Goal: Task Accomplishment & Management: Use online tool/utility

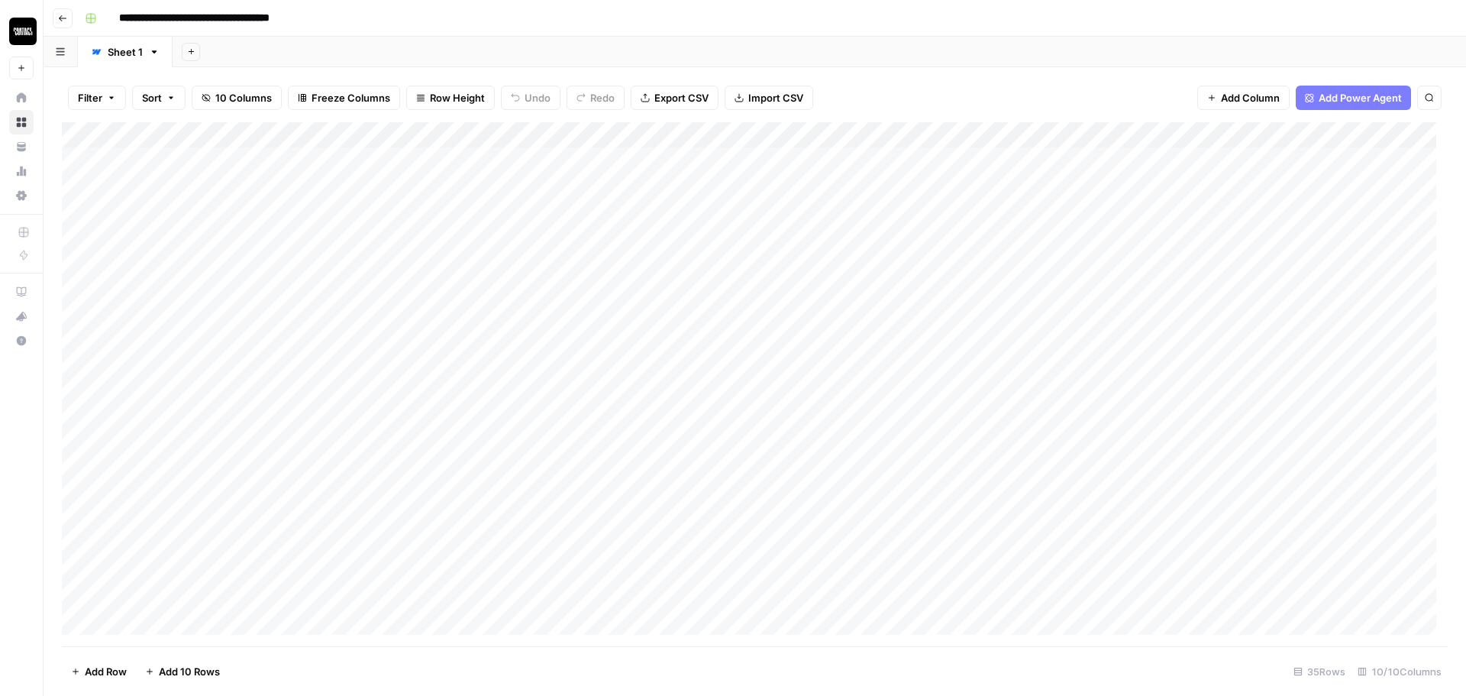
click at [1396, 133] on div "Add Column" at bounding box center [755, 384] width 1386 height 524
click at [1335, 234] on span "Edit" at bounding box center [1387, 228] width 133 height 15
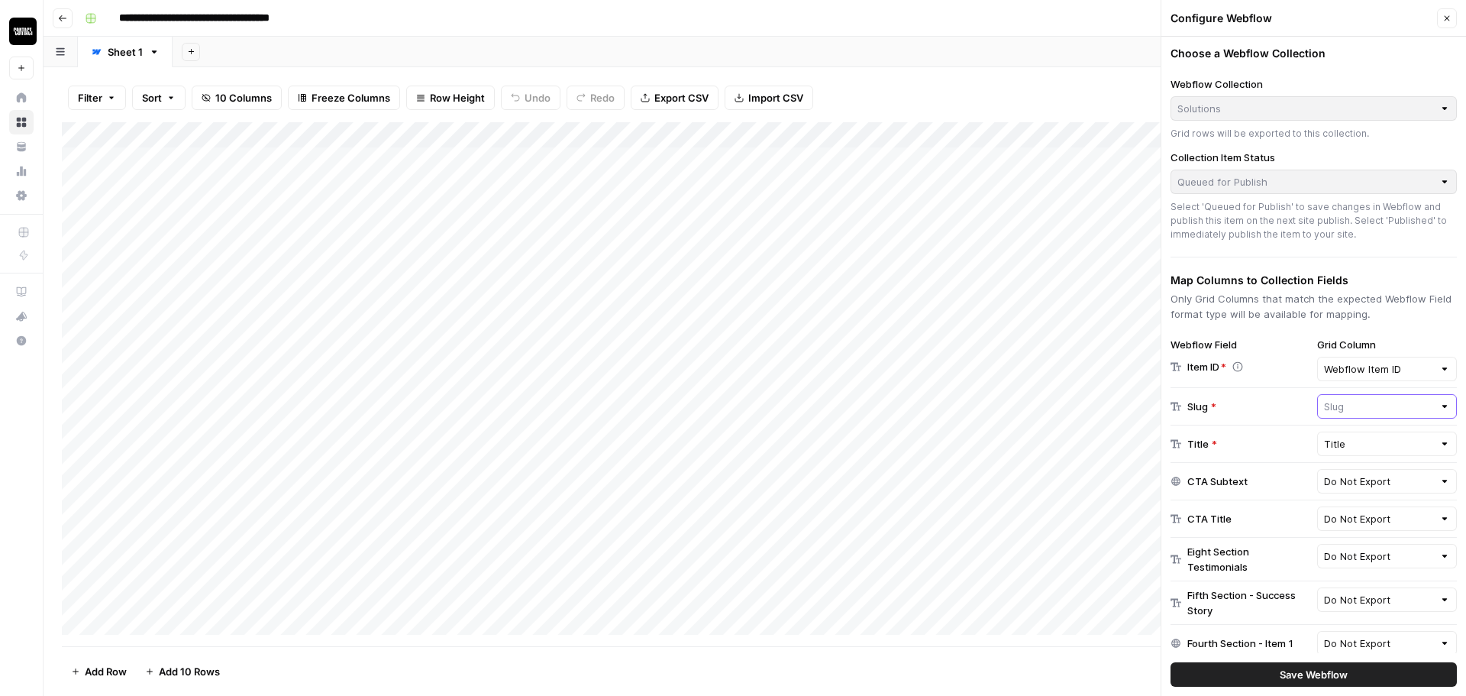
click at [1349, 402] on input "text" at bounding box center [1379, 406] width 110 height 15
click at [1132, 454] on div "Add Column" at bounding box center [755, 384] width 1386 height 524
type input "Slug"
click at [1324, 447] on input "Title" at bounding box center [1379, 443] width 110 height 15
click at [1371, 524] on span "Meta Title" at bounding box center [1362, 526] width 76 height 15
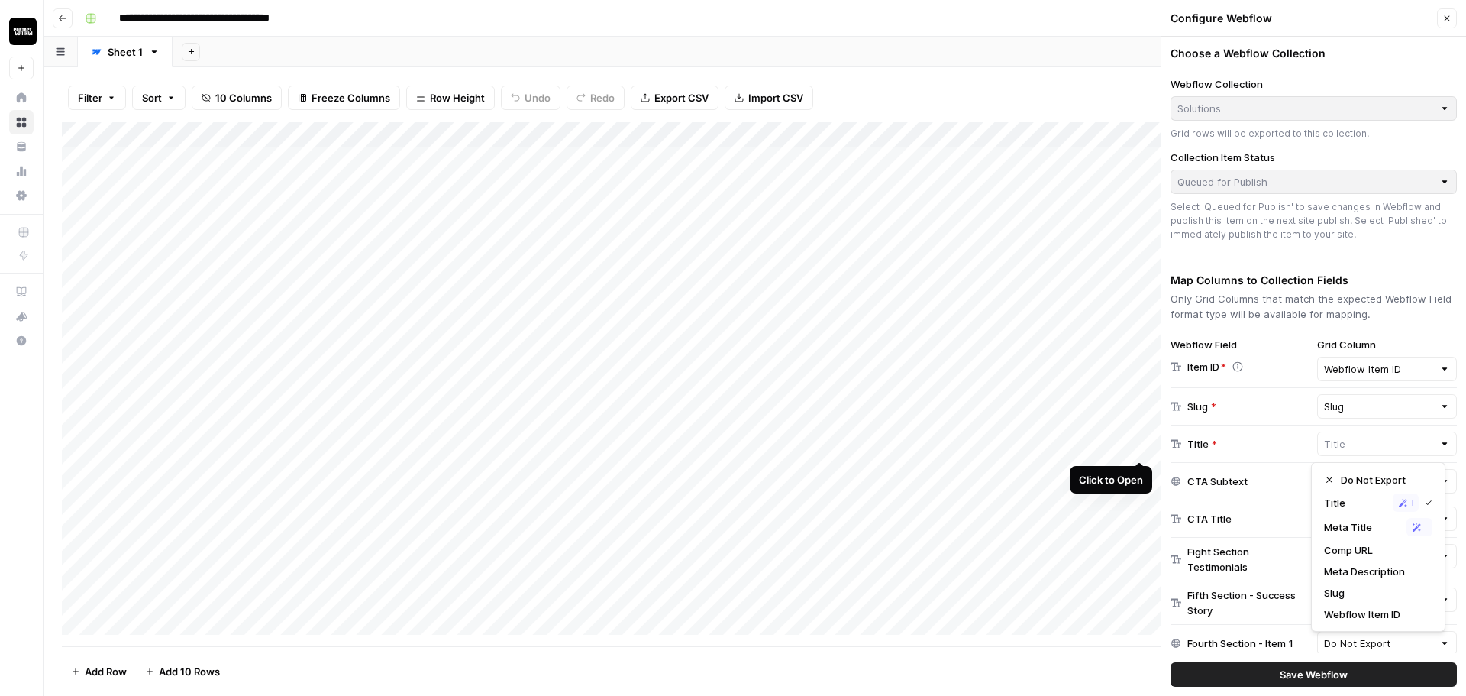
type input "Meta Title"
click at [1359, 480] on input "text" at bounding box center [1379, 480] width 110 height 15
type input "Do Not Export"
click at [1268, 482] on div "CTA Subtext" at bounding box center [1241, 480] width 140 height 15
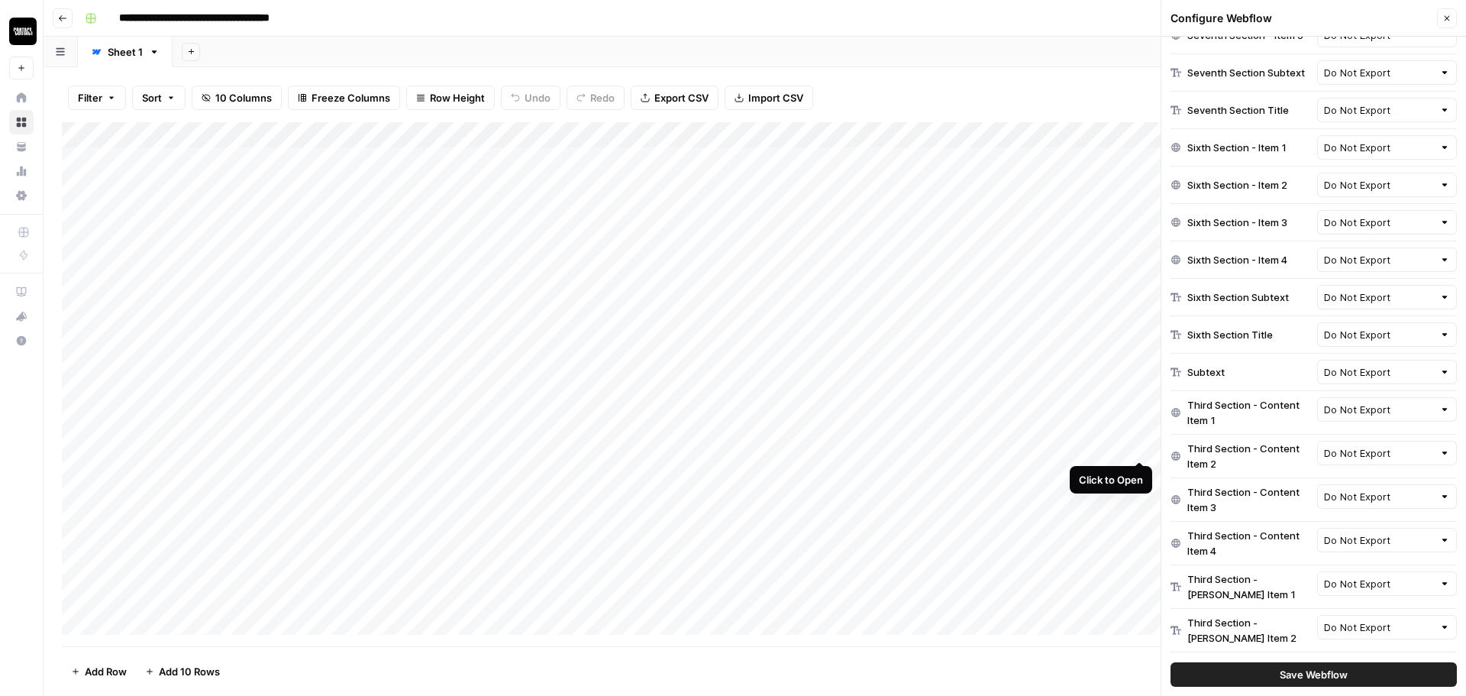
scroll to position [1332, 0]
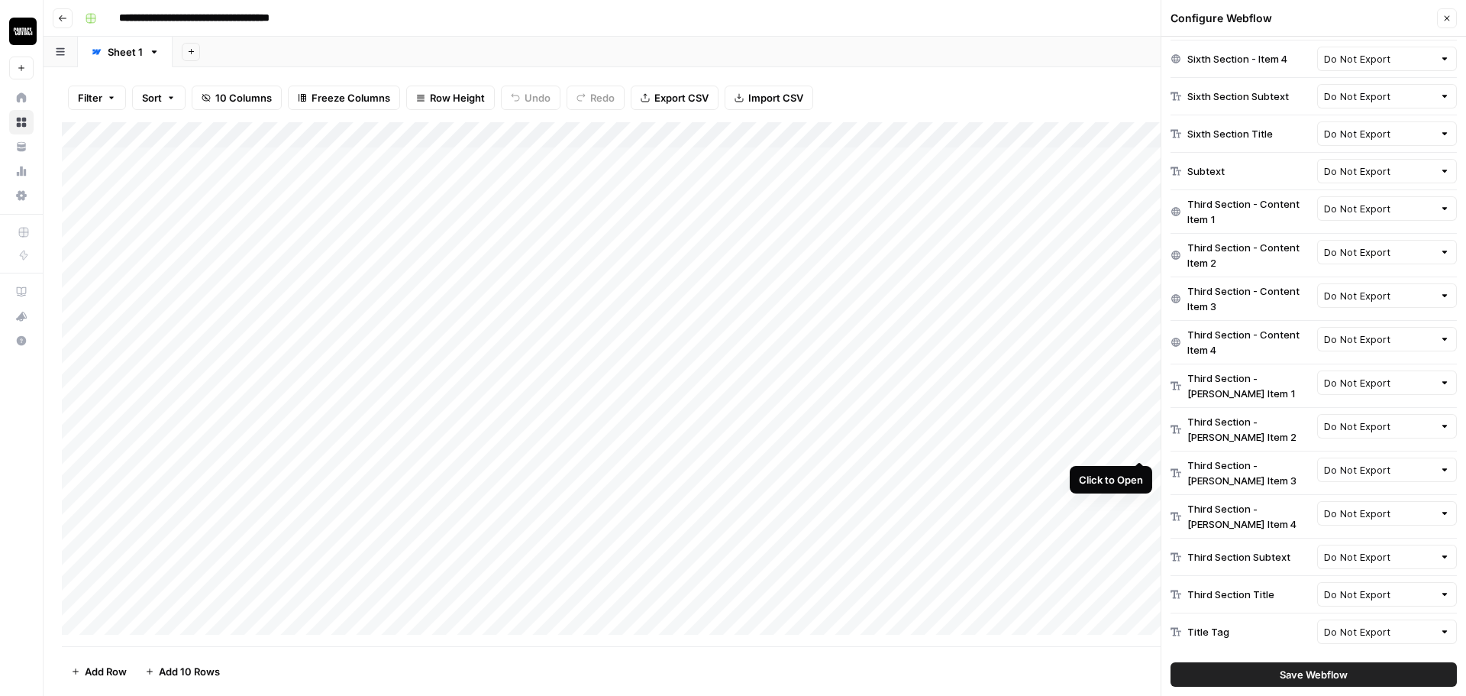
click at [1364, 349] on div "Do Not Export" at bounding box center [1387, 339] width 140 height 24
type input "Do Not Export"
click at [1218, 318] on div "Third Section - Content Item 3 Do Not Export" at bounding box center [1314, 299] width 286 height 44
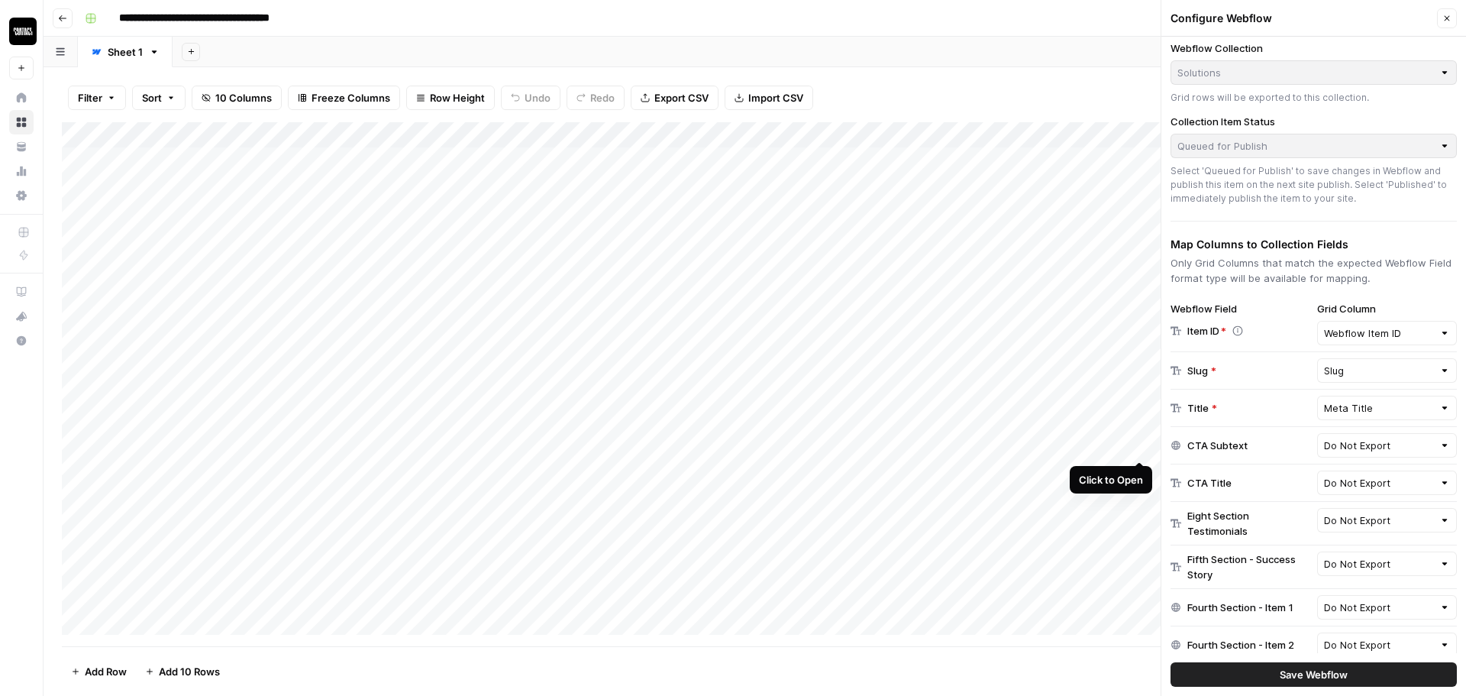
scroll to position [0, 0]
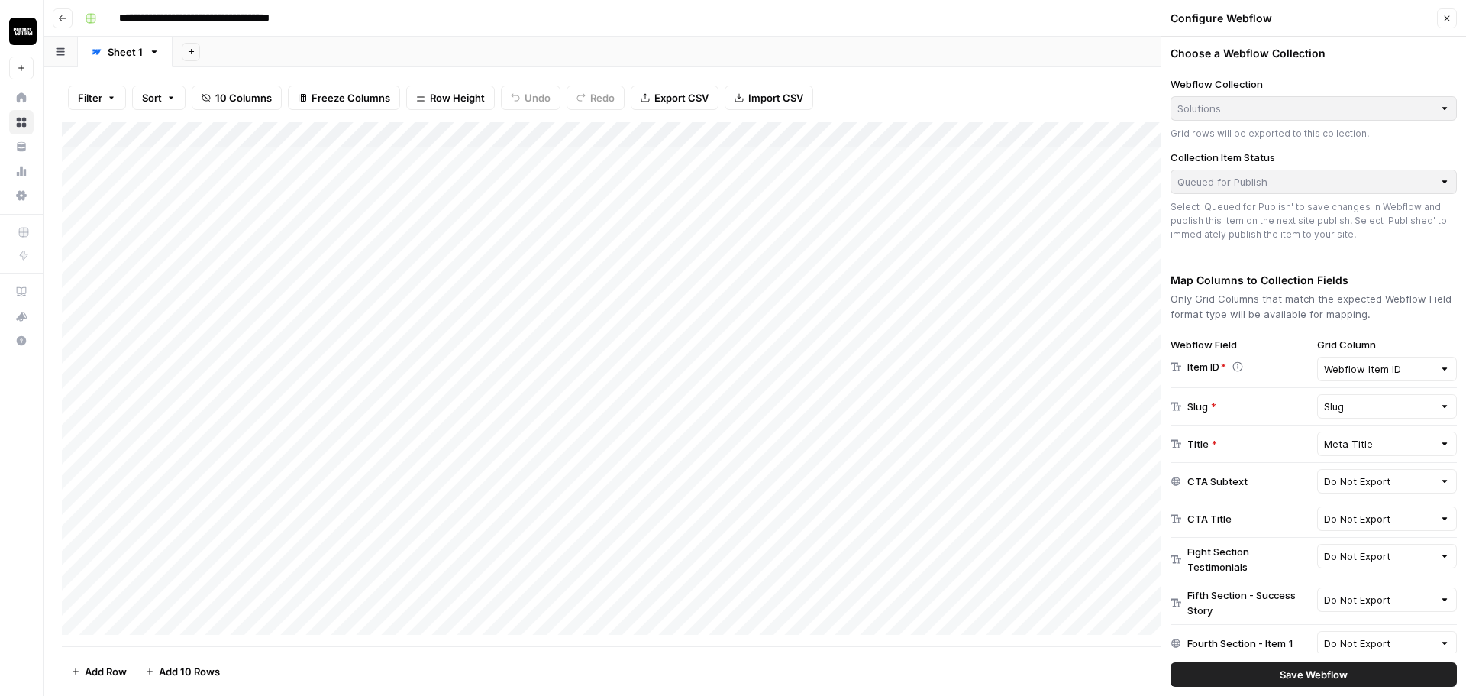
click at [1332, 668] on span "Save Webflow" at bounding box center [1314, 674] width 68 height 15
